Goal: Task Accomplishment & Management: Use online tool/utility

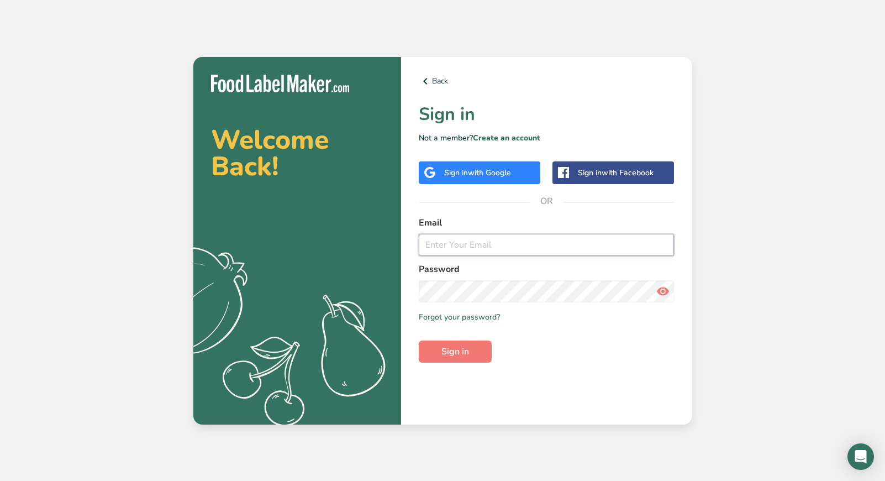
click at [483, 247] on input "email" at bounding box center [547, 245] width 256 height 22
type input "[EMAIL_ADDRESS][DOMAIN_NAME]"
click at [450, 347] on span "Sign in" at bounding box center [455, 351] width 28 height 13
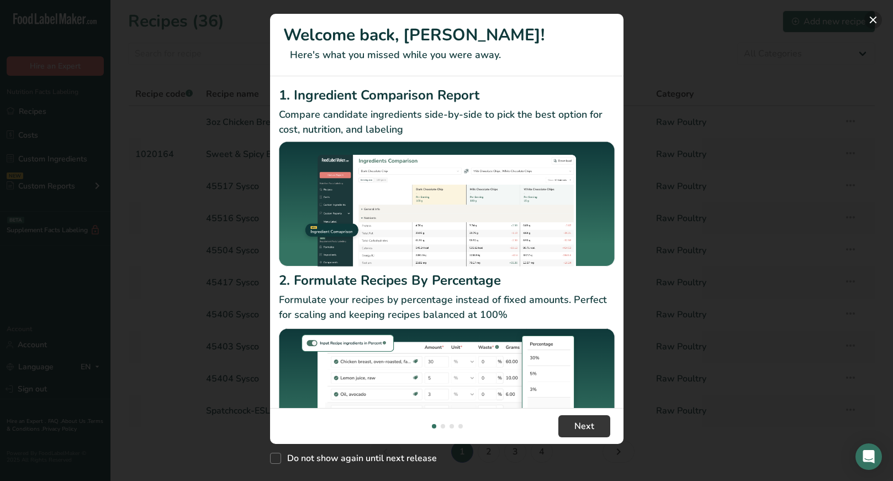
click at [874, 18] on button "New Features" at bounding box center [873, 20] width 18 height 18
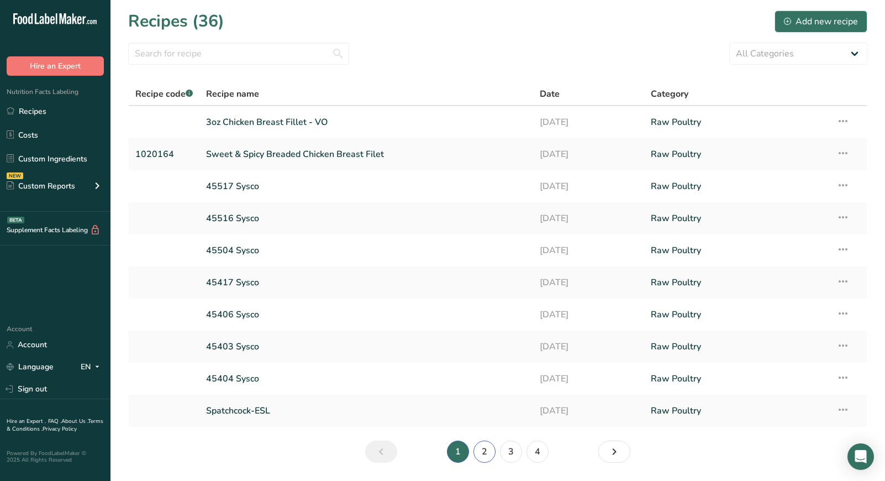
click at [483, 448] on link "2" at bounding box center [484, 451] width 22 height 22
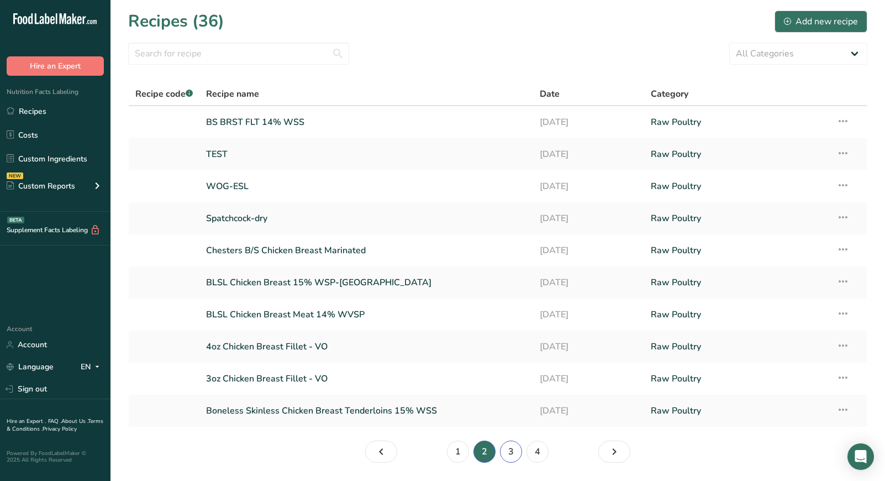
click at [505, 449] on link "3" at bounding box center [511, 451] width 22 height 22
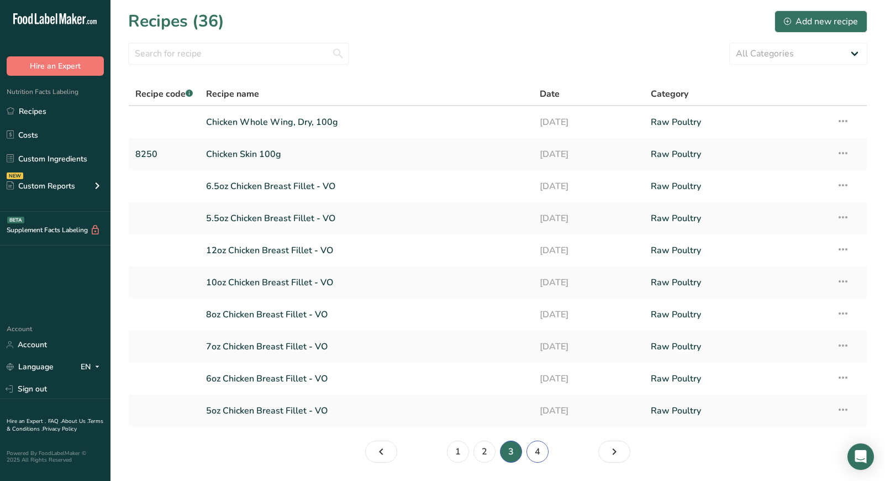
click at [536, 448] on link "4" at bounding box center [537, 451] width 22 height 22
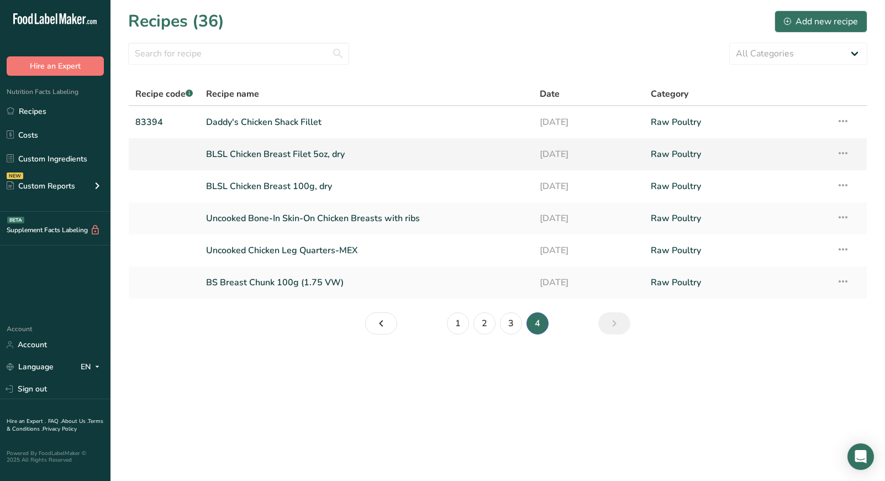
click at [285, 159] on link "BLSL Chicken Breast Filet 5oz, dry" at bounding box center [366, 154] width 320 height 23
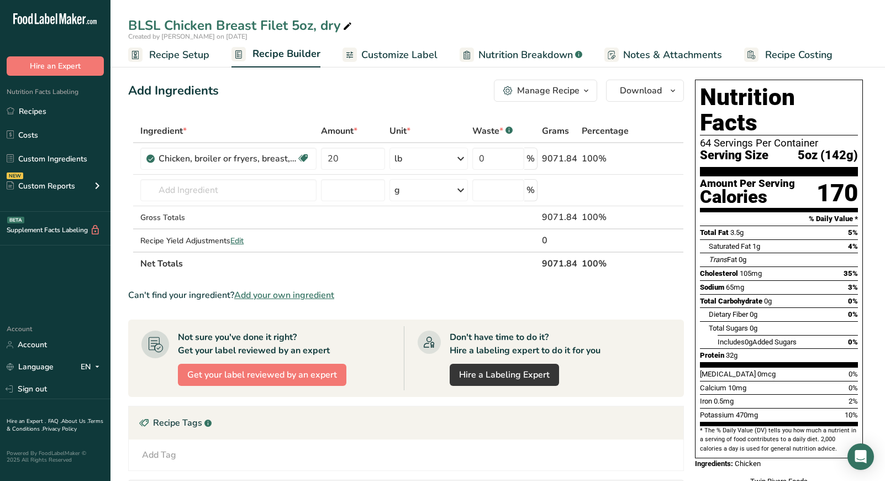
click at [180, 58] on span "Recipe Setup" at bounding box center [179, 55] width 60 height 15
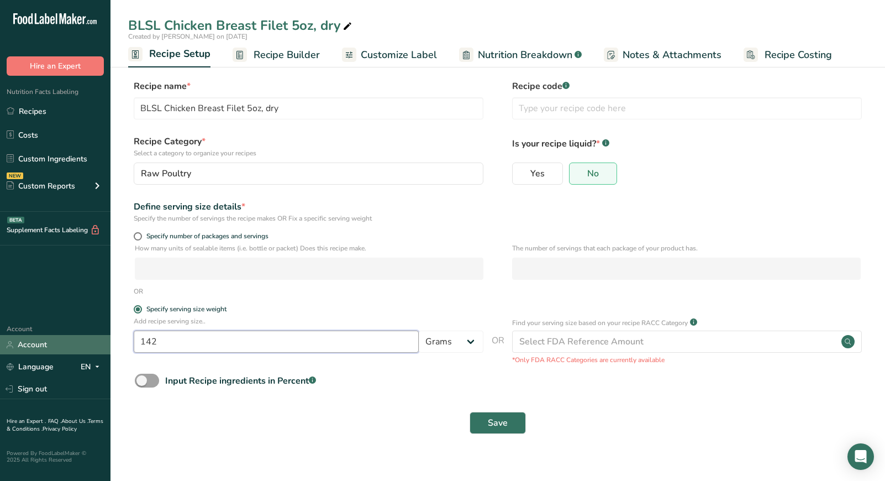
drag, startPoint x: 171, startPoint y: 341, endPoint x: 106, endPoint y: 345, distance: 65.3
click at [106, 345] on div ".a-20{fill:#fff;} Hire an Expert Nutrition Facts Labeling Recipes Costs Custom …" at bounding box center [442, 240] width 885 height 481
type input "113"
click at [505, 424] on span "Save" at bounding box center [498, 422] width 20 height 13
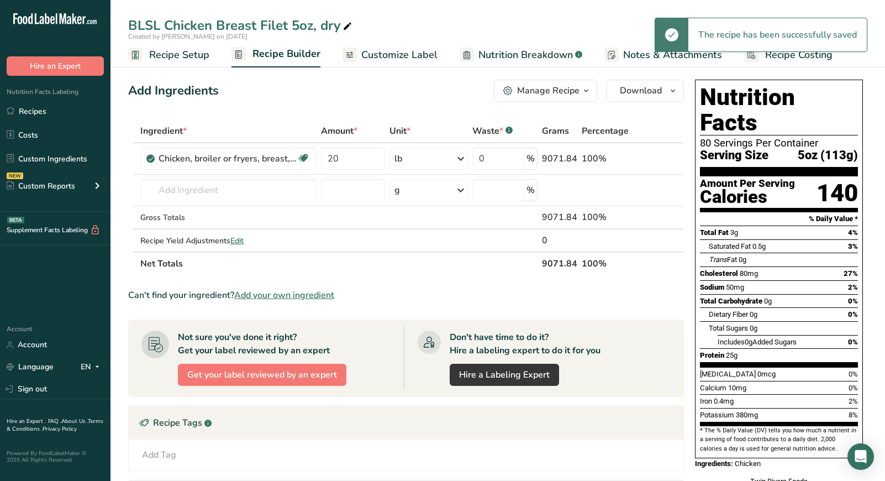
click at [383, 54] on span "Customize Label" at bounding box center [399, 55] width 76 height 15
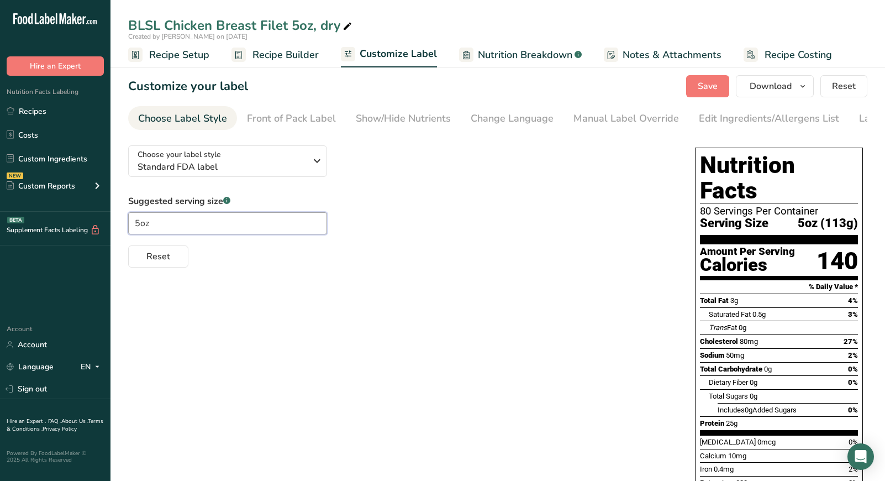
click at [139, 227] on input "5oz" at bounding box center [227, 223] width 199 height 22
type input "4 oz"
click at [426, 208] on div "Suggested serving size .a-a{fill:#347362;}.b-a{fill:#fff;} 4 oz Reset" at bounding box center [400, 230] width 545 height 73
click at [192, 55] on span "Recipe Setup" at bounding box center [179, 55] width 60 height 15
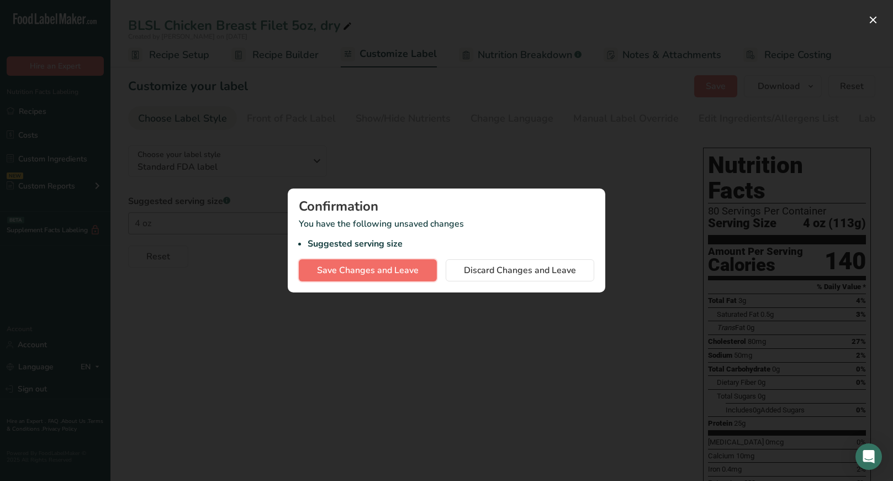
click at [401, 272] on span "Save Changes and Leave" at bounding box center [368, 269] width 102 height 13
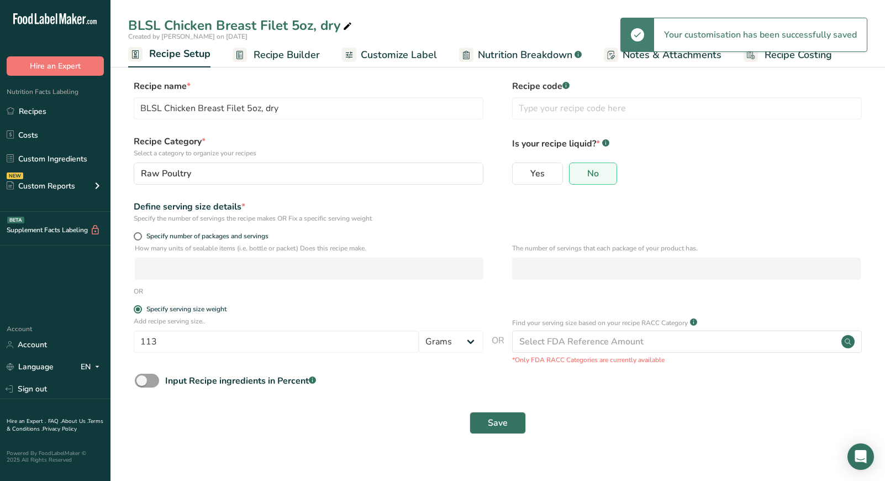
click at [307, 54] on span "Recipe Builder" at bounding box center [287, 55] width 66 height 15
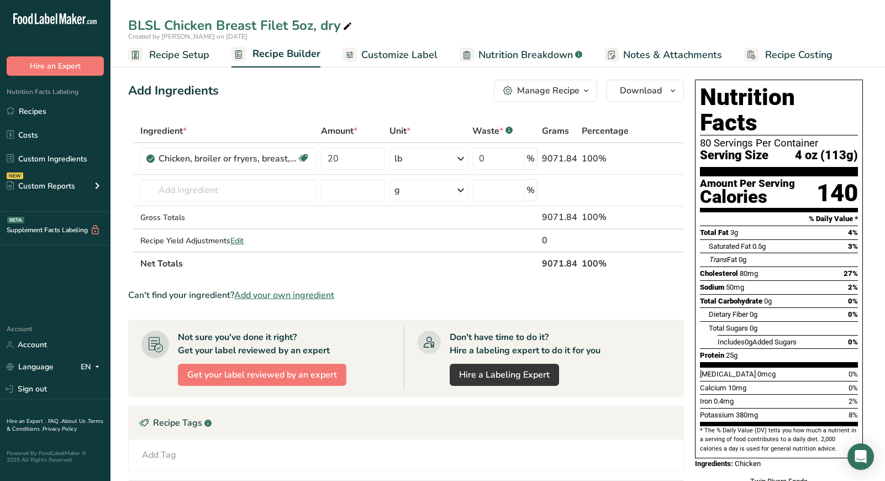
drag, startPoint x: 173, startPoint y: 57, endPoint x: 180, endPoint y: 64, distance: 9.4
click at [173, 57] on span "Recipe Setup" at bounding box center [179, 55] width 60 height 15
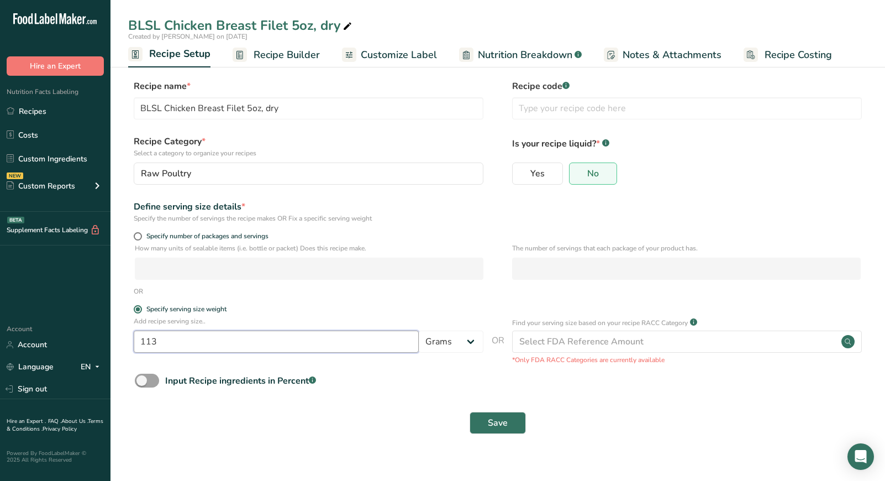
drag, startPoint x: 204, startPoint y: 344, endPoint x: 128, endPoint y: 358, distance: 77.5
click at [128, 358] on section "Recipe name * BLSL Chicken Breast Filet 5oz, dry Recipe code .a-a{fill:#347362;…" at bounding box center [497, 257] width 774 height 400
type input "198"
click at [493, 422] on span "Save" at bounding box center [498, 422] width 20 height 13
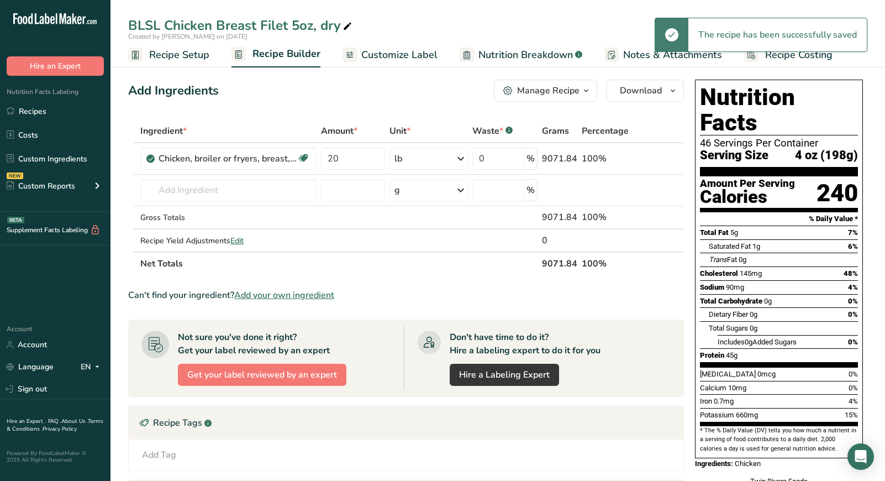
click at [377, 59] on span "Customize Label" at bounding box center [399, 55] width 76 height 15
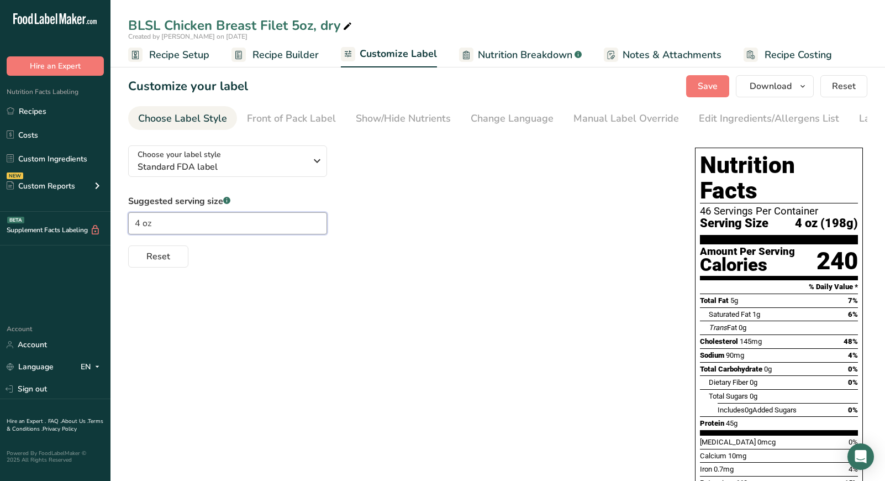
click at [135, 228] on input "4 oz" at bounding box center [227, 223] width 199 height 22
click at [552, 241] on div "Suggested serving size .a-a{fill:#347362;}.b-a{fill:#fff;} 7 oz Reset" at bounding box center [400, 230] width 545 height 73
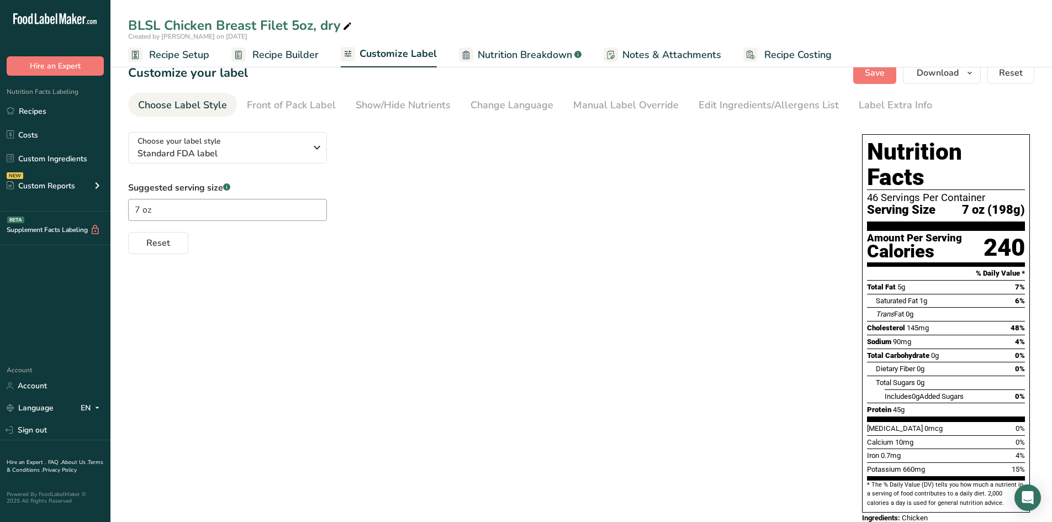
scroll to position [68, 0]
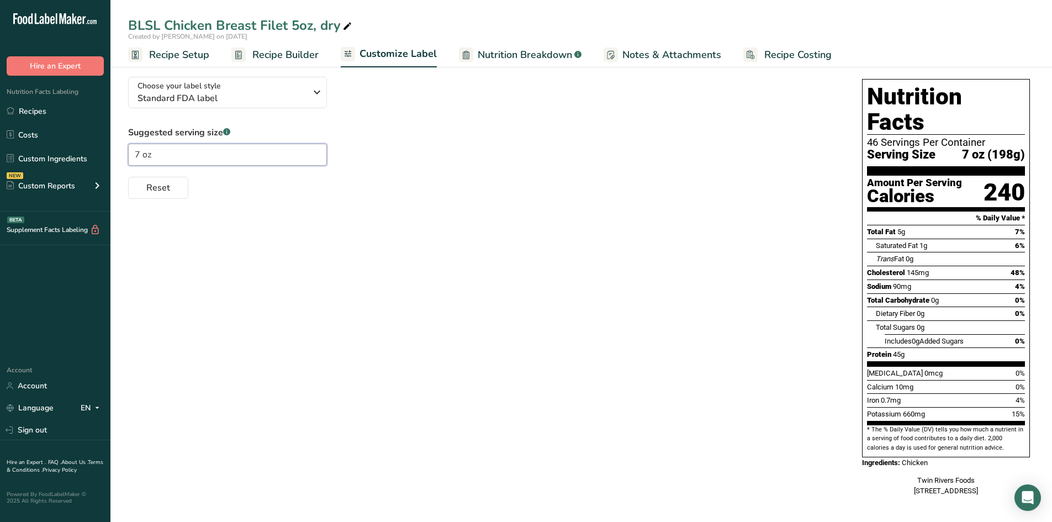
drag, startPoint x: 140, startPoint y: 152, endPoint x: 147, endPoint y: 146, distance: 10.2
click at [140, 152] on input "7 oz" at bounding box center [227, 155] width 199 height 22
type input "5 oz"
click at [194, 59] on span "Recipe Setup" at bounding box center [179, 55] width 60 height 15
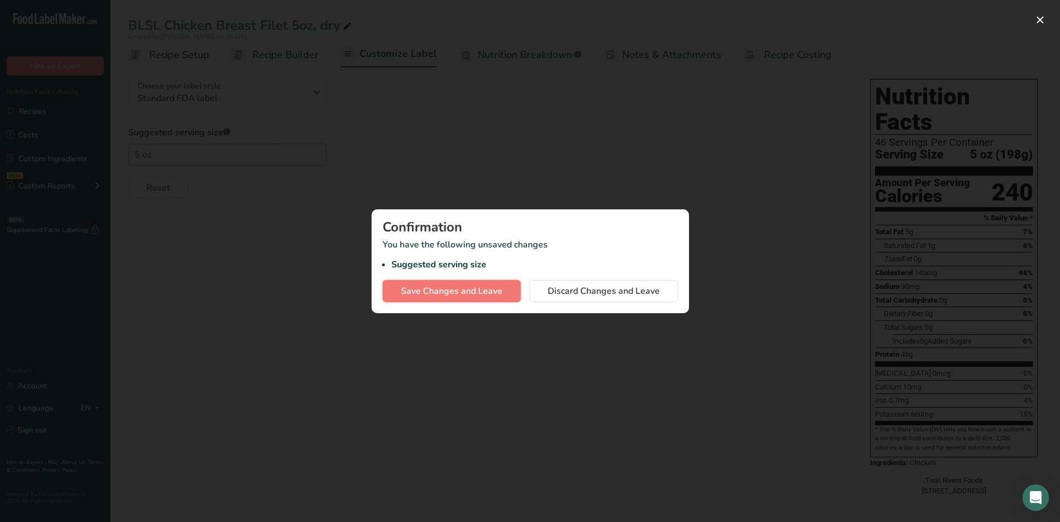
click at [428, 293] on span "Save Changes and Leave" at bounding box center [452, 290] width 102 height 13
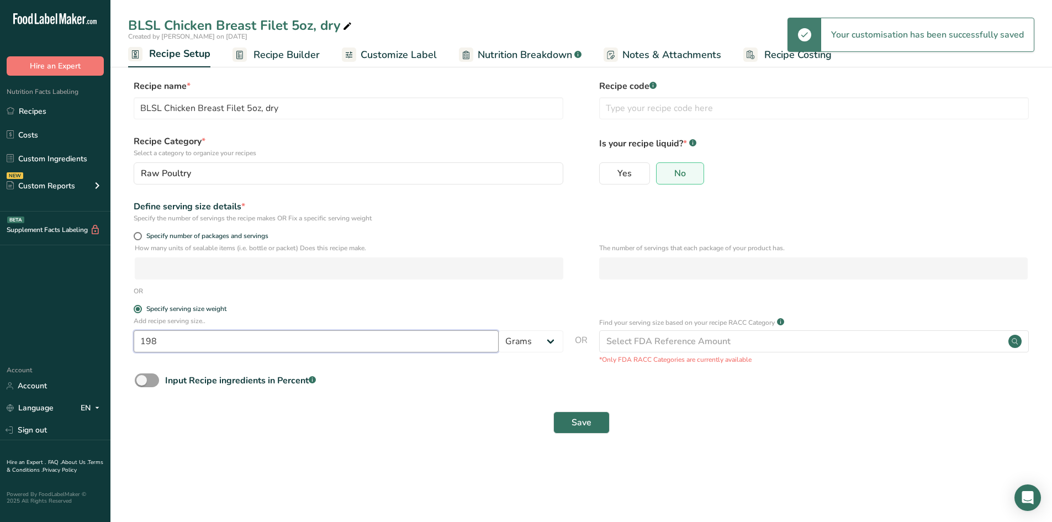
drag, startPoint x: 176, startPoint y: 339, endPoint x: 102, endPoint y: 359, distance: 76.2
click at [103, 359] on div ".a-20{fill:#fff;} Hire an Expert Nutrition Facts Labeling Recipes Costs Custom …" at bounding box center [526, 261] width 1052 height 522
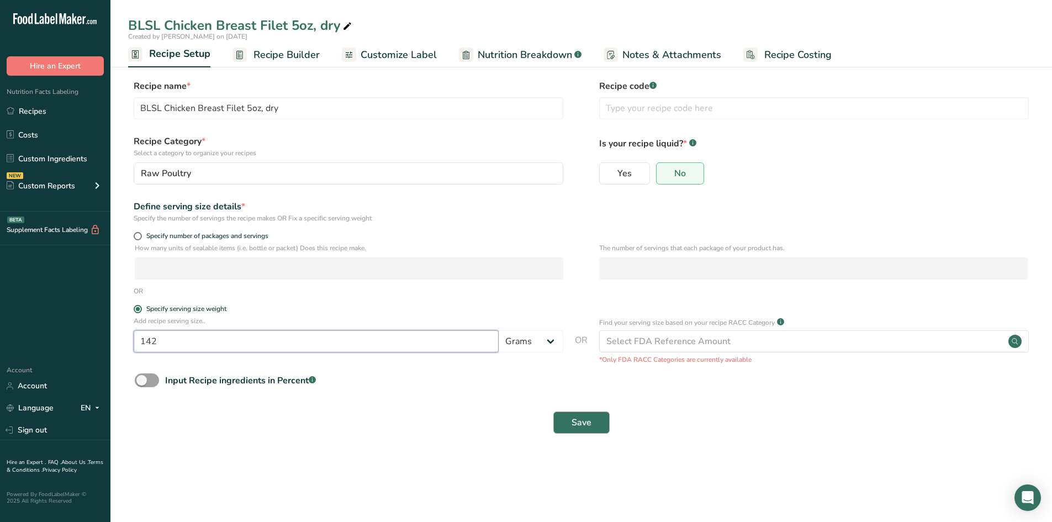
type input "142"
click at [588, 425] on span "Save" at bounding box center [582, 422] width 20 height 13
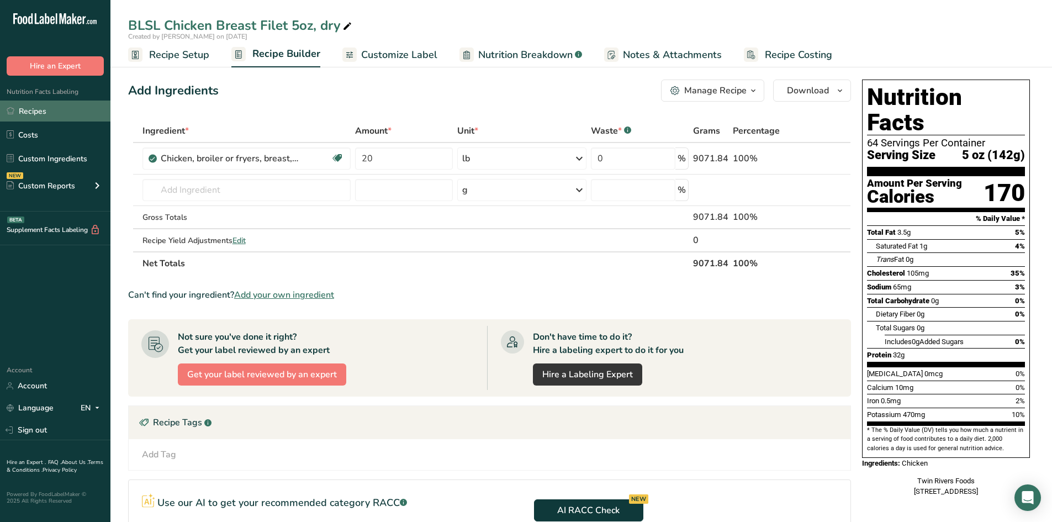
click at [27, 105] on link "Recipes" at bounding box center [55, 111] width 110 height 21
